Goal: Task Accomplishment & Management: Manage account settings

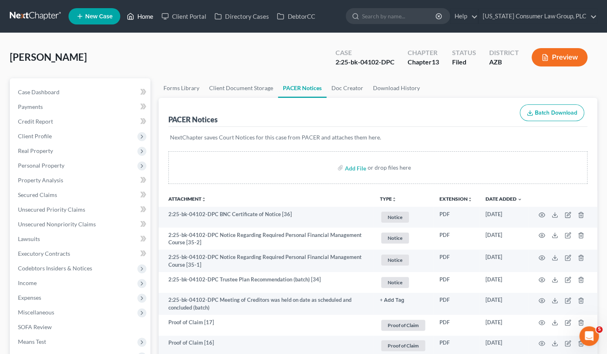
click at [145, 18] on link "Home" at bounding box center [140, 16] width 35 height 15
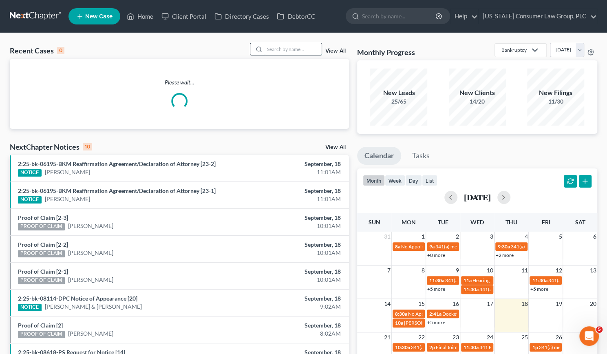
click at [277, 52] on input "search" at bounding box center [293, 49] width 57 height 12
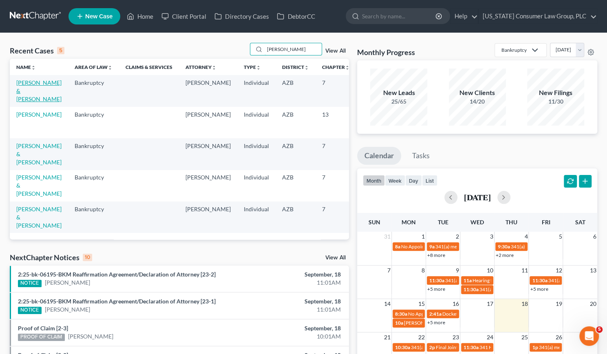
type input "[PERSON_NAME]"
click at [26, 97] on link "[PERSON_NAME] & [PERSON_NAME]" at bounding box center [38, 90] width 45 height 23
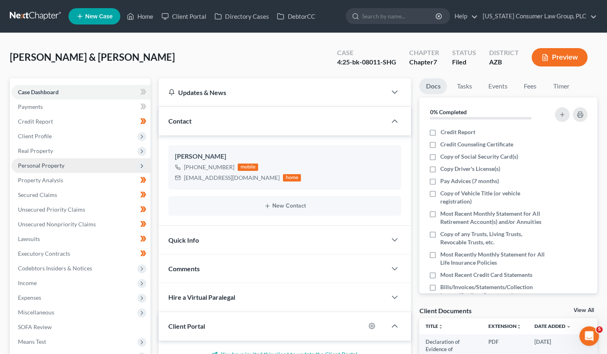
click at [34, 166] on span "Personal Property" at bounding box center [41, 165] width 46 height 7
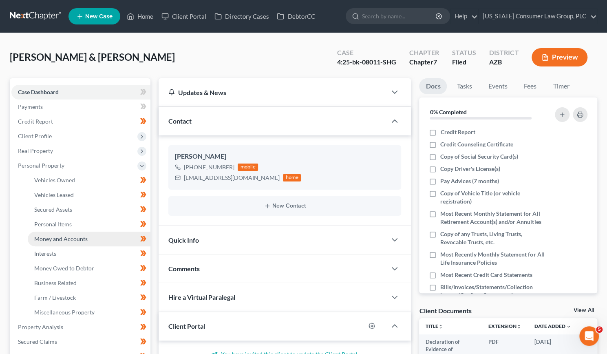
click at [59, 241] on span "Money and Accounts" at bounding box center [60, 238] width 53 height 7
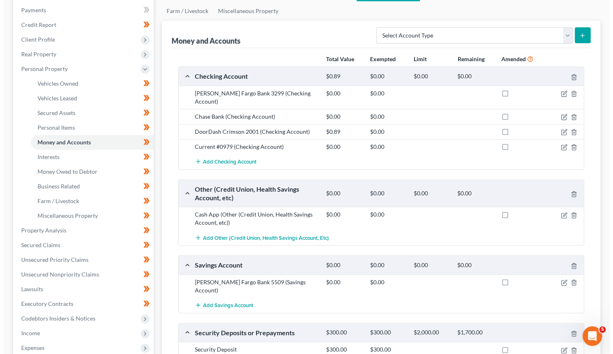
scroll to position [96, 0]
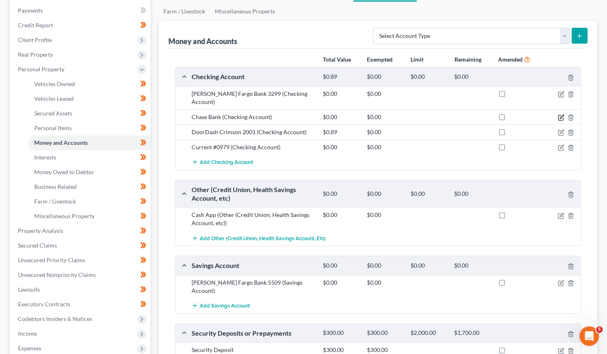
click at [559, 114] on icon "button" at bounding box center [561, 117] width 7 height 7
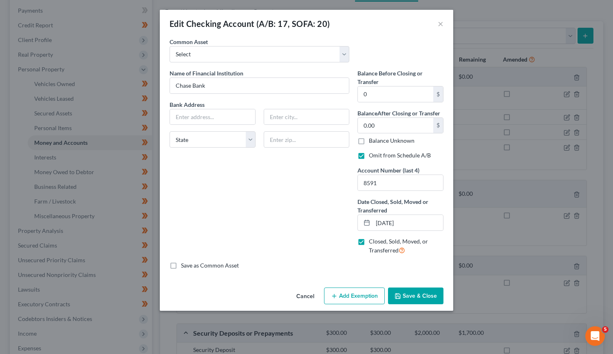
click at [444, 23] on div "Edit Checking Account (A/B: 17, SOFA: 20) ×" at bounding box center [307, 24] width 294 height 28
click at [441, 24] on button "×" at bounding box center [441, 24] width 6 height 10
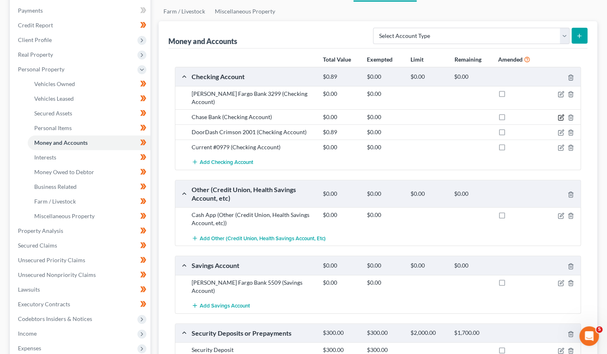
click at [559, 114] on icon "button" at bounding box center [561, 117] width 7 height 7
